Goal: Information Seeking & Learning: Find specific fact

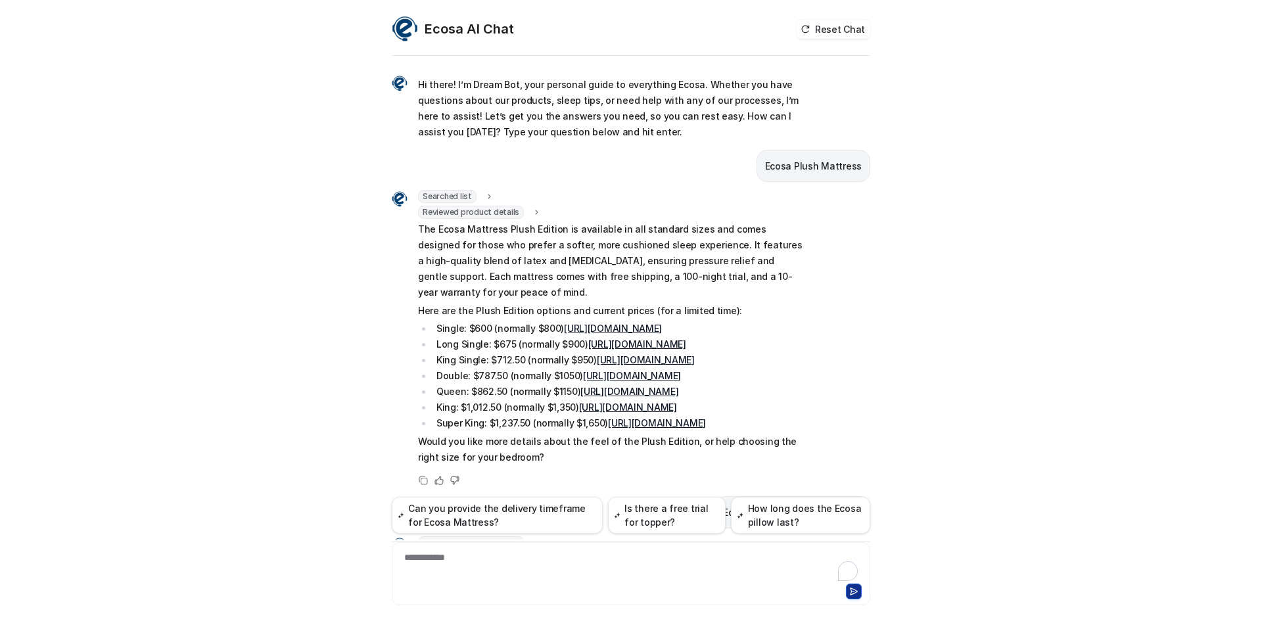
scroll to position [425, 0]
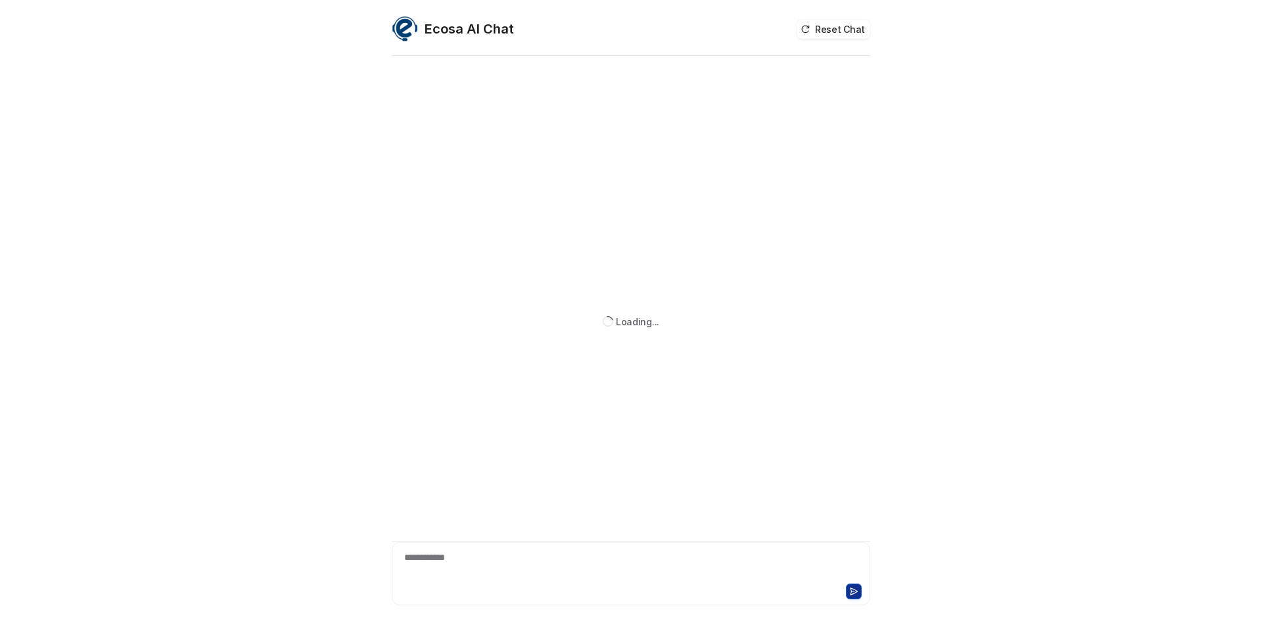
click at [493, 550] on div "**********" at bounding box center [631, 573] width 479 height 63
click at [487, 553] on div "**********" at bounding box center [631, 566] width 472 height 30
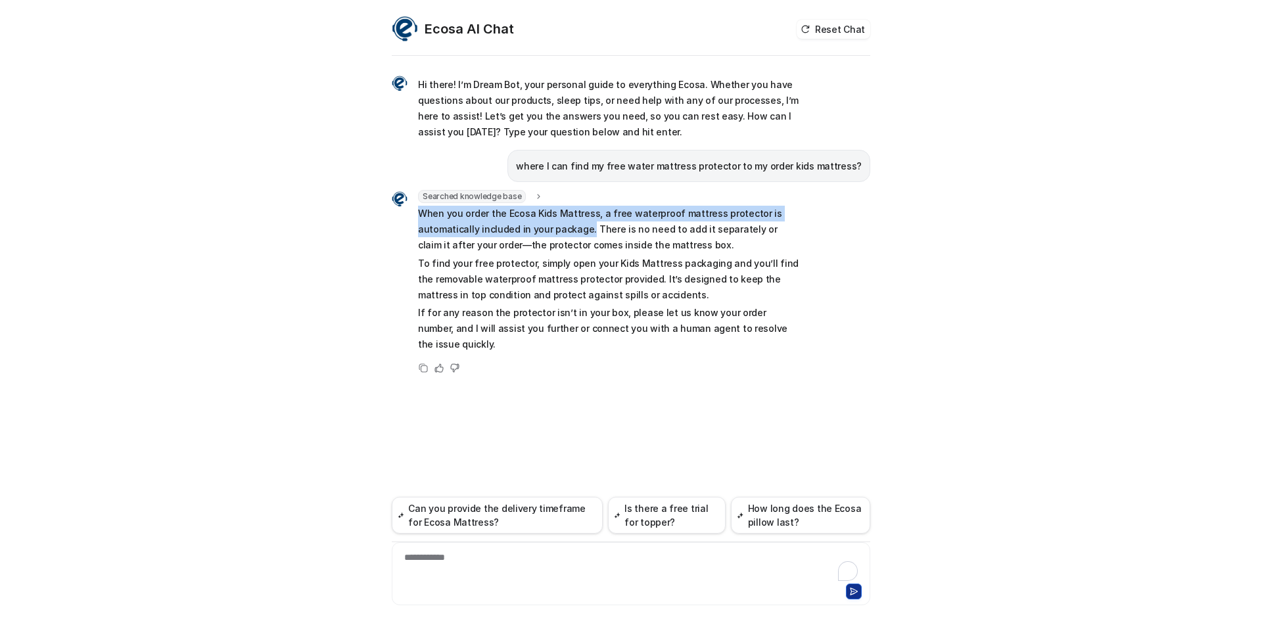
drag, startPoint x: 418, startPoint y: 218, endPoint x: 584, endPoint y: 229, distance: 166.6
click at [584, 229] on p "When you order the Ecosa Kids Mattress, a free waterproof mattress protector is…" at bounding box center [610, 229] width 385 height 47
copy p "When you order the Ecosa Kids Mattress, a free waterproof mattress protector is…"
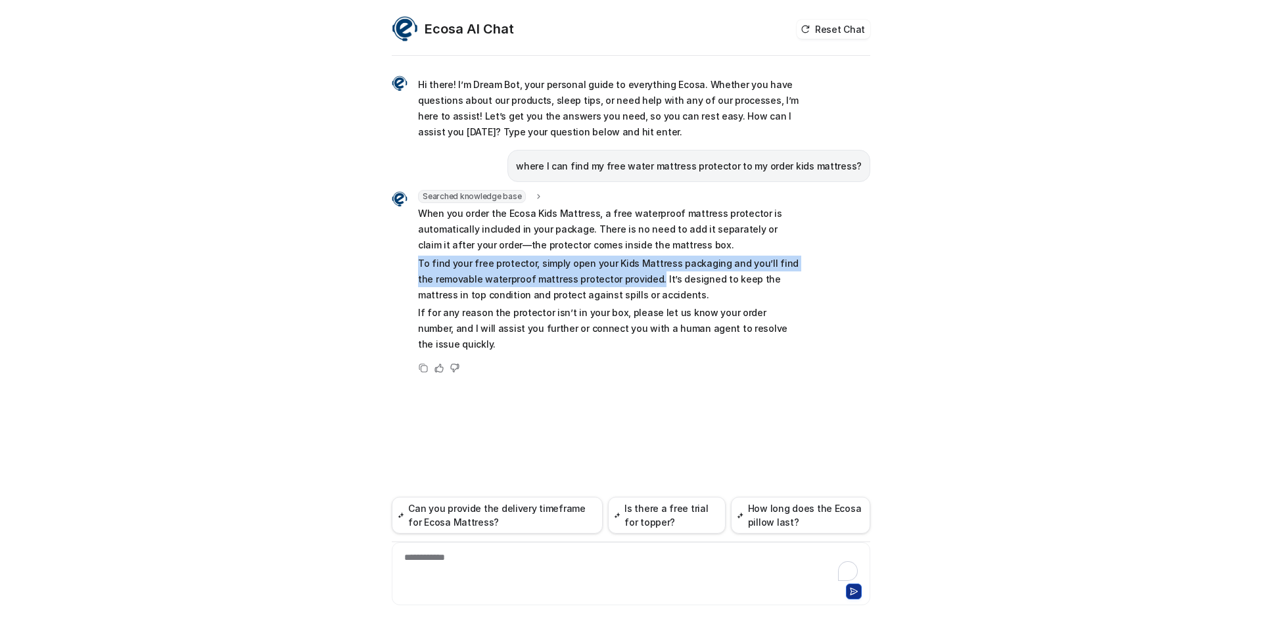
drag, startPoint x: 414, startPoint y: 264, endPoint x: 634, endPoint y: 284, distance: 221.1
click at [634, 284] on div "Searched knowledge base search_queries : "free water mattress protector with ki…" at bounding box center [597, 272] width 411 height 165
copy p "To find your free protector, simply open your Kids Mattress packaging and you’l…"
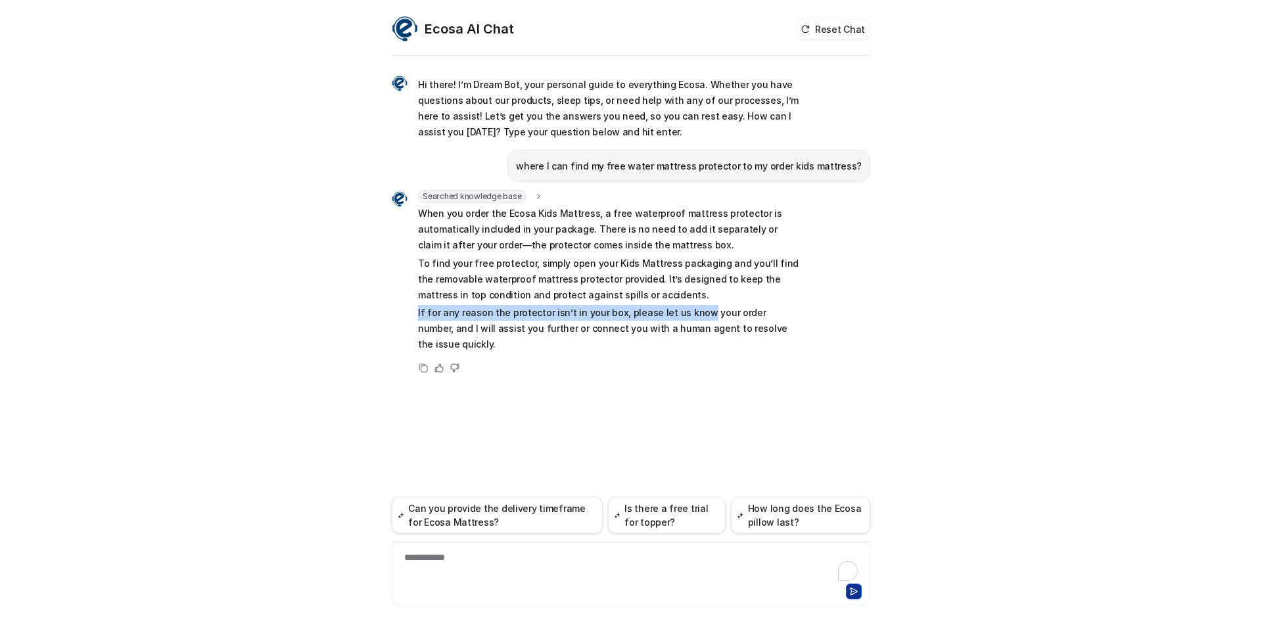
drag, startPoint x: 413, startPoint y: 312, endPoint x: 693, endPoint y: 314, distance: 280.7
click at [693, 314] on div "Searched knowledge base search_queries : "free water mattress protector with ki…" at bounding box center [597, 272] width 411 height 165
copy p "If for any reason the protector isn’t in your box, please let us know"
click at [617, 398] on div "Hi there! I’m Dream Bot, your personal guide to everything Ecosa. Whether you h…" at bounding box center [631, 339] width 479 height 563
